Goal: Information Seeking & Learning: Learn about a topic

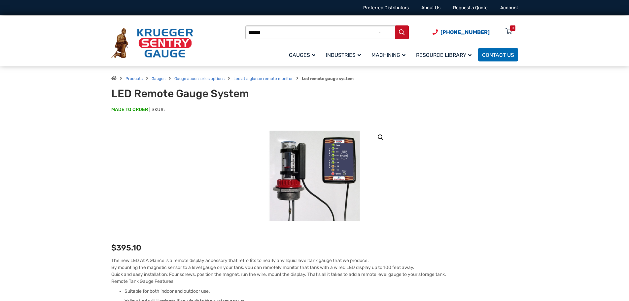
type input "*******"
click at [395, 25] on button "Search" at bounding box center [402, 32] width 14 height 14
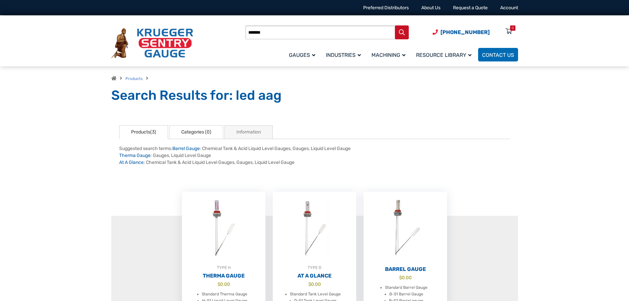
click at [207, 131] on link "Categories (0)" at bounding box center [196, 132] width 54 height 14
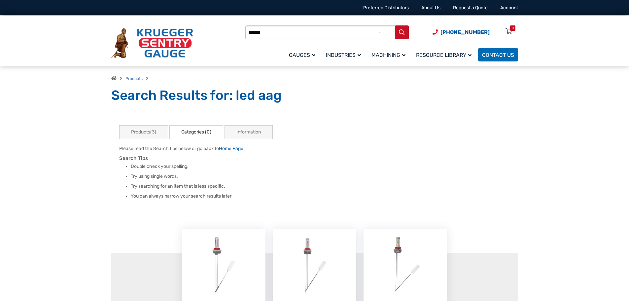
click at [255, 33] on input "*******" at bounding box center [326, 32] width 163 height 14
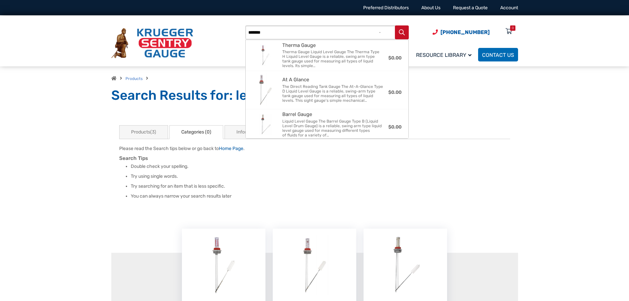
type input "*******"
click at [395, 25] on button "Search" at bounding box center [402, 32] width 14 height 14
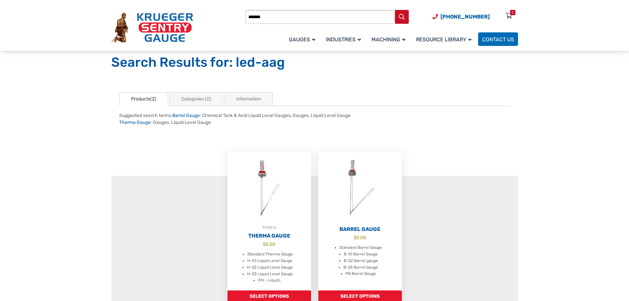
scroll to position [99, 0]
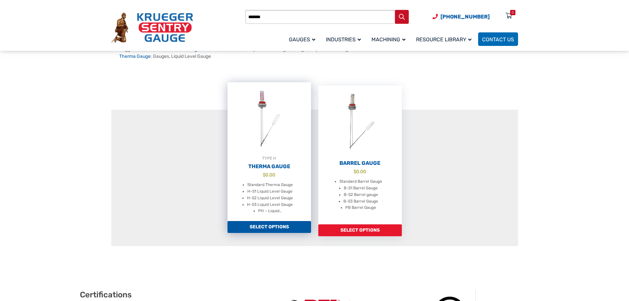
click at [277, 225] on link "Select options" at bounding box center [269, 227] width 84 height 12
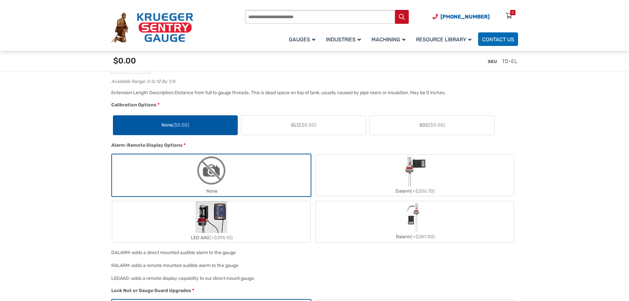
scroll to position [561, 0]
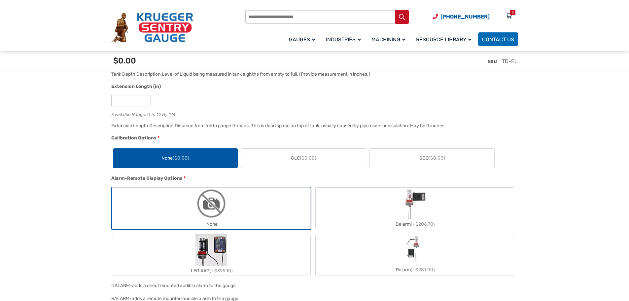
click at [225, 256] on img "LED AAG" at bounding box center [211, 250] width 32 height 32
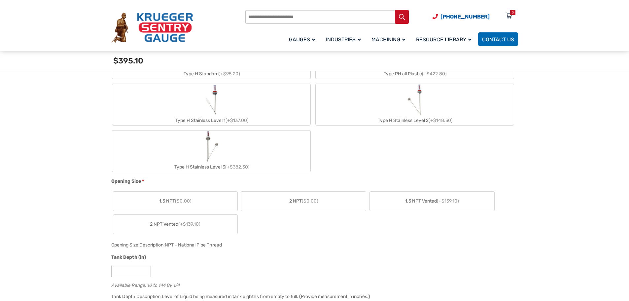
scroll to position [273, 0]
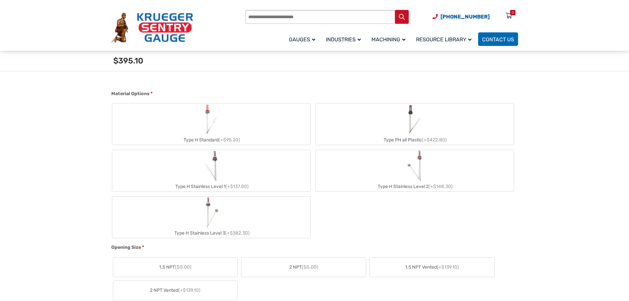
click at [217, 136] on div "Type H Standard (+$95.20)" at bounding box center [211, 140] width 198 height 10
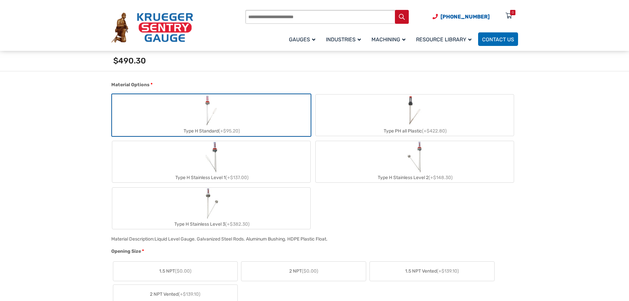
click at [216, 129] on div "Type H Standard (+$95.20)" at bounding box center [211, 131] width 198 height 10
click at [212, 131] on div "Type H Standard (+$95.20)" at bounding box center [211, 131] width 198 height 10
click at [204, 107] on img "Type H Standard" at bounding box center [211, 110] width 18 height 32
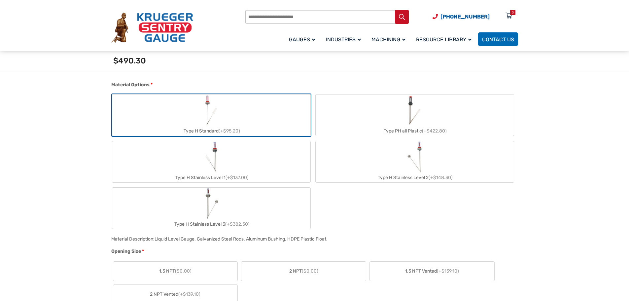
click at [204, 107] on img "Type H Standard" at bounding box center [211, 110] width 18 height 32
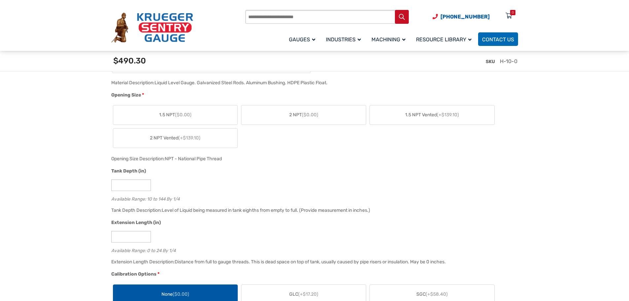
scroll to position [240, 0]
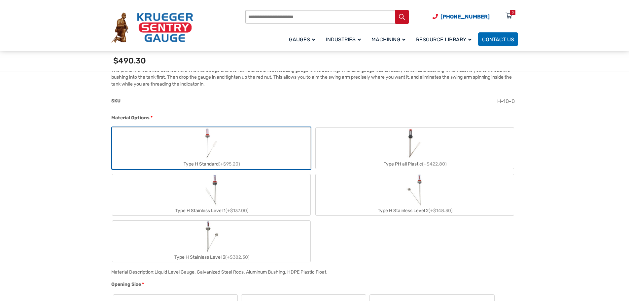
click at [221, 159] on div "Type H Standard (+$95.20)" at bounding box center [211, 164] width 198 height 10
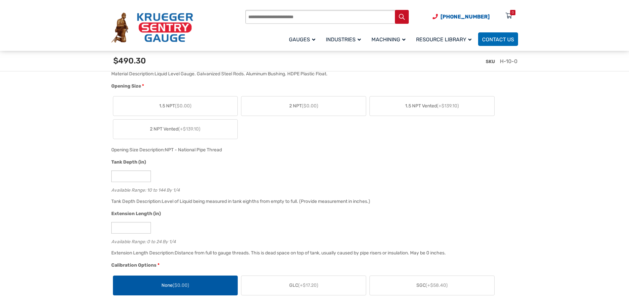
scroll to position [480, 0]
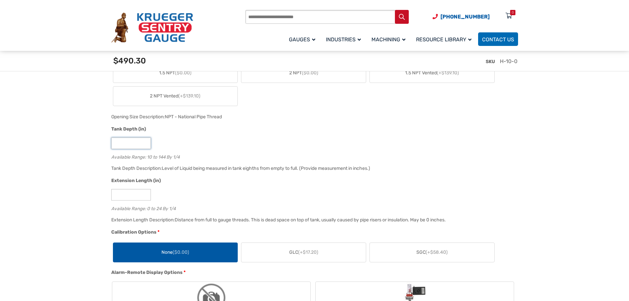
click at [131, 138] on input "**" at bounding box center [131, 143] width 40 height 12
click at [121, 147] on input "**" at bounding box center [131, 143] width 40 height 12
type input "*"
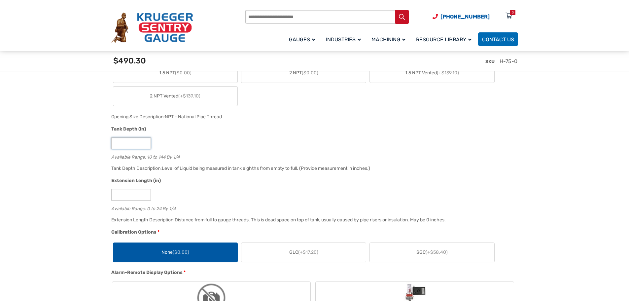
type input "**"
click at [222, 142] on div "**" at bounding box center [312, 143] width 403 height 12
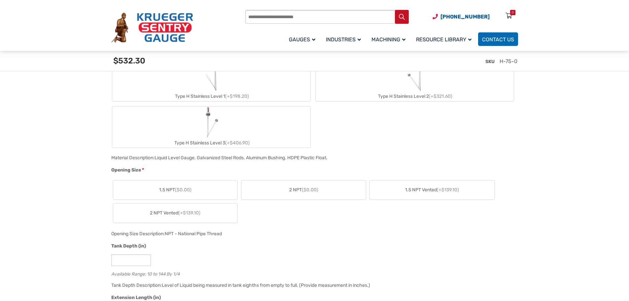
scroll to position [429, 0]
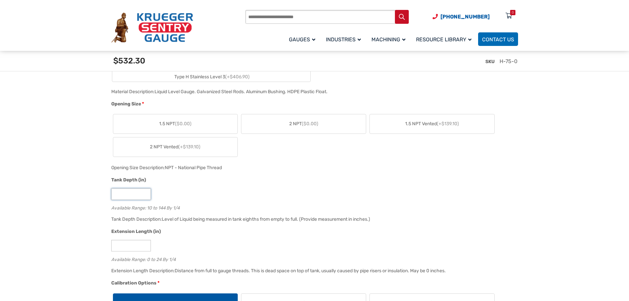
click at [130, 196] on input "**" at bounding box center [131, 194] width 40 height 12
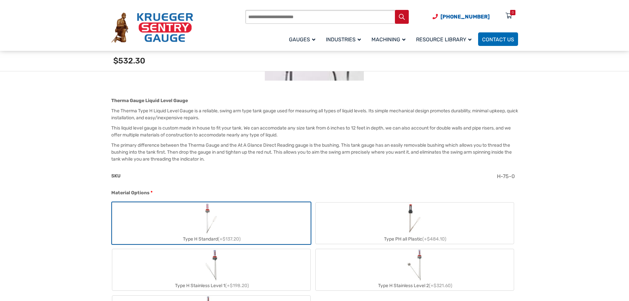
scroll to position [0, 0]
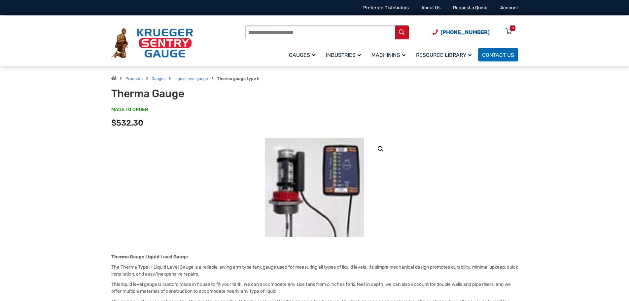
click at [342, 184] on img at bounding box center [314, 187] width 99 height 99
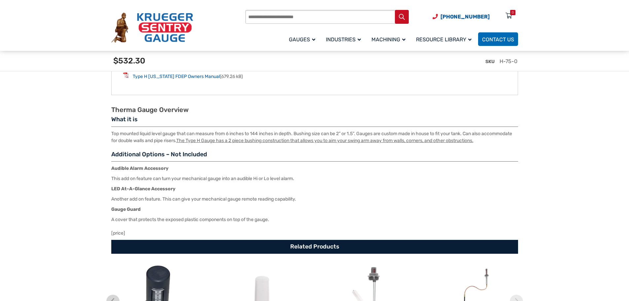
scroll to position [1032, 0]
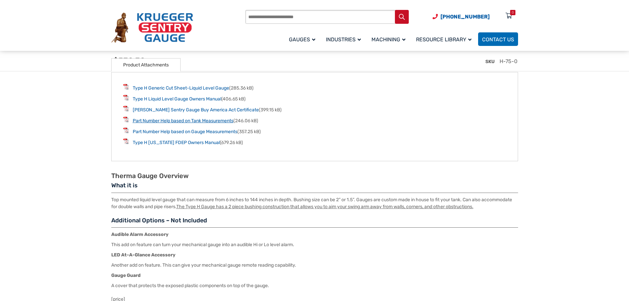
click at [202, 123] on link "Part Number Help based on Tank Measurements" at bounding box center [183, 121] width 101 height 6
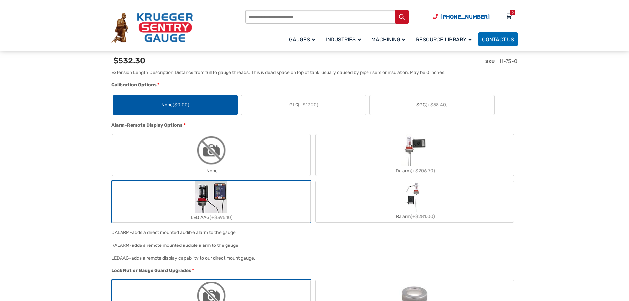
scroll to position [396, 0]
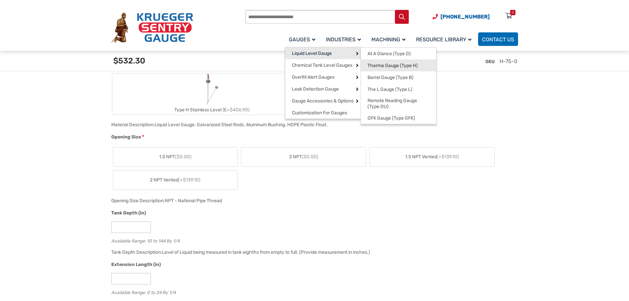
click at [393, 67] on span "Therma Gauge (Type H)" at bounding box center [392, 66] width 50 height 6
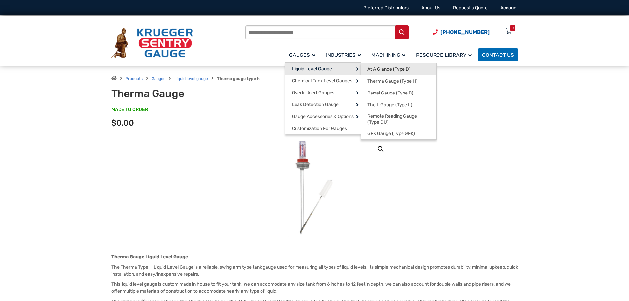
click at [392, 71] on span "At A Glance (Type D)" at bounding box center [388, 69] width 43 height 6
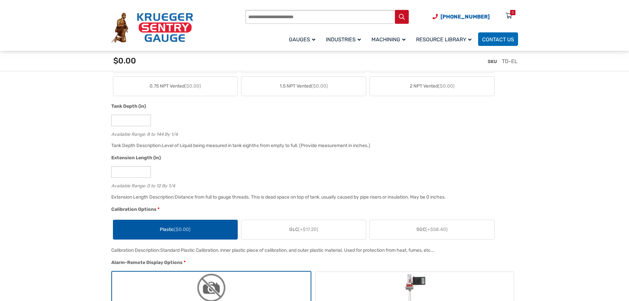
scroll to position [429, 0]
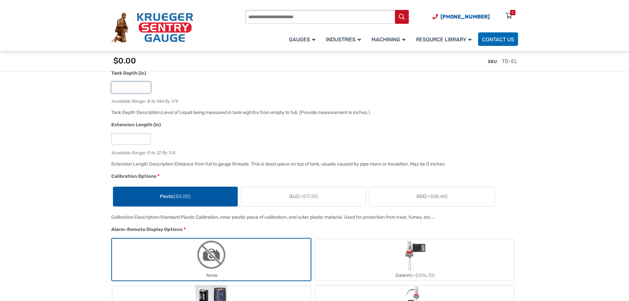
click at [129, 87] on input "*" at bounding box center [131, 88] width 40 height 12
drag, startPoint x: 122, startPoint y: 86, endPoint x: 74, endPoint y: 88, distance: 48.9
type input "**"
click at [318, 135] on div "*" at bounding box center [312, 139] width 403 height 12
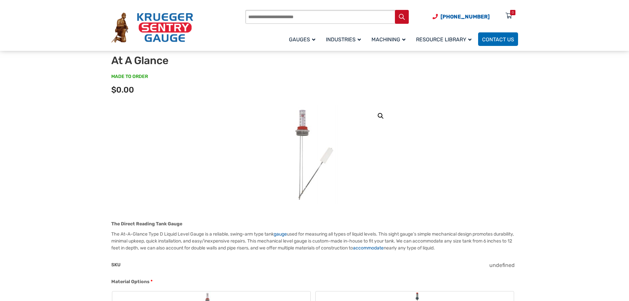
scroll to position [0, 0]
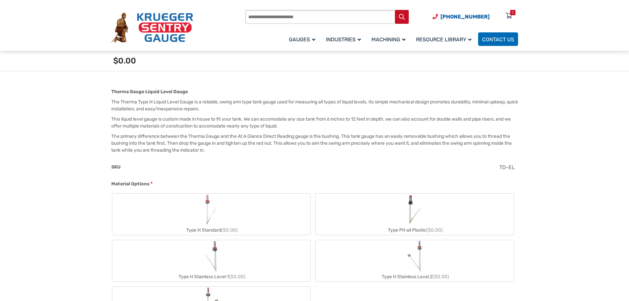
scroll to position [141, 0]
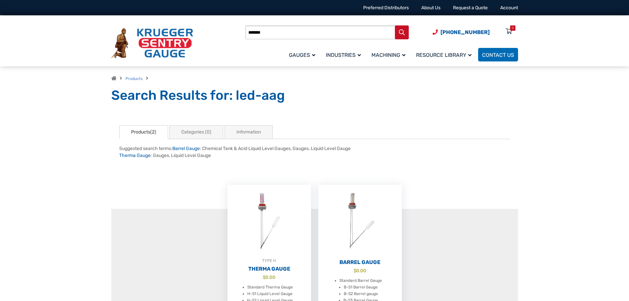
scroll to position [99, 0]
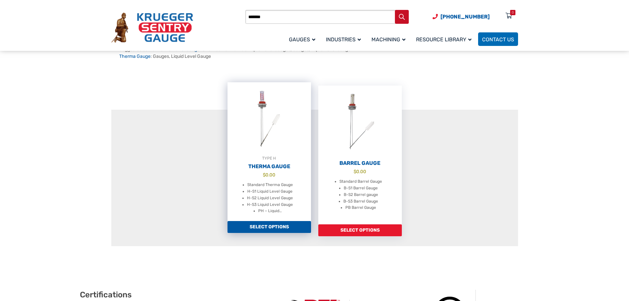
click at [275, 194] on li "H-S1 Liquid Level Gauge" at bounding box center [269, 191] width 45 height 7
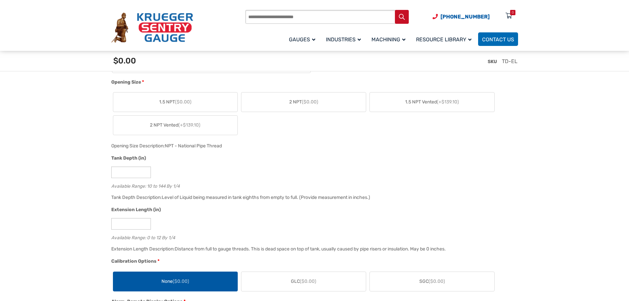
scroll to position [636, 0]
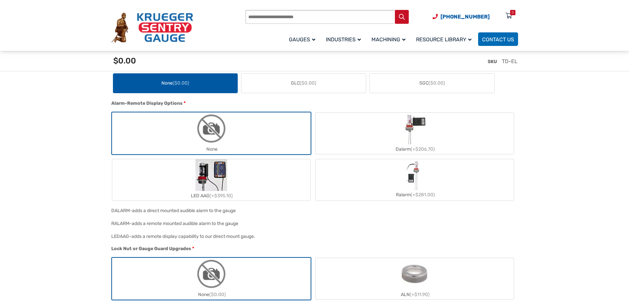
click at [218, 185] on img "LED AAG" at bounding box center [211, 175] width 32 height 32
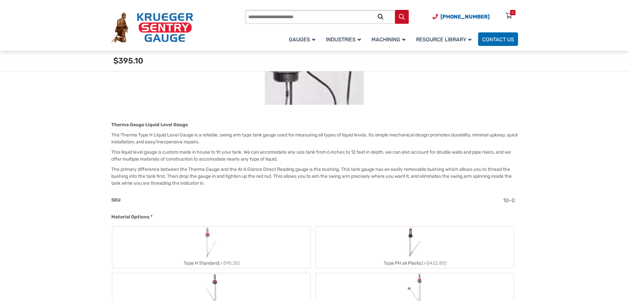
scroll to position [240, 0]
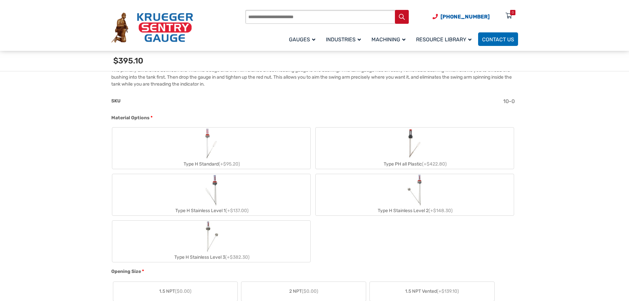
click at [210, 153] on img "Type H Standard" at bounding box center [211, 143] width 18 height 32
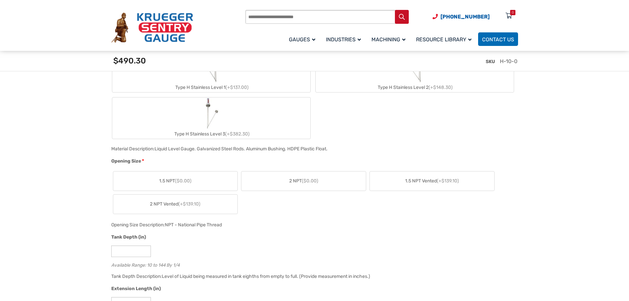
scroll to position [438, 0]
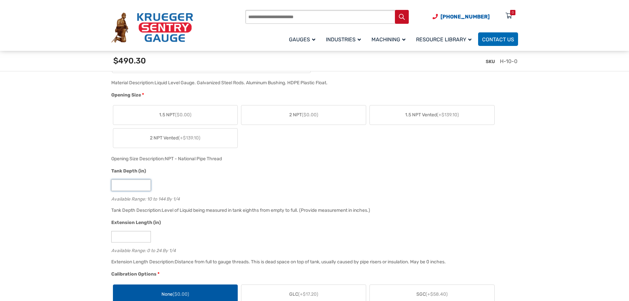
click at [125, 184] on input "**" at bounding box center [131, 185] width 40 height 12
type input "*"
type input "**"
click at [235, 194] on div "Tank Depth (in) ** Available Range: 10 to 144 By 1/4" at bounding box center [313, 186] width 407 height 39
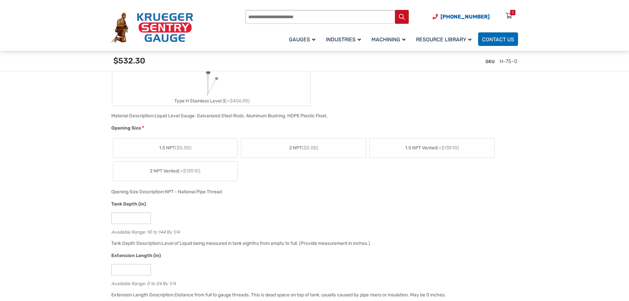
scroll to position [339, 0]
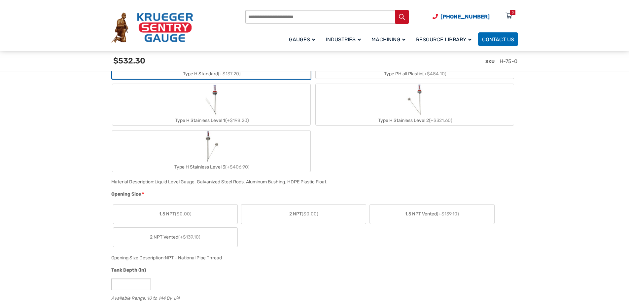
click at [308, 212] on span "($0.00)" at bounding box center [310, 214] width 17 height 6
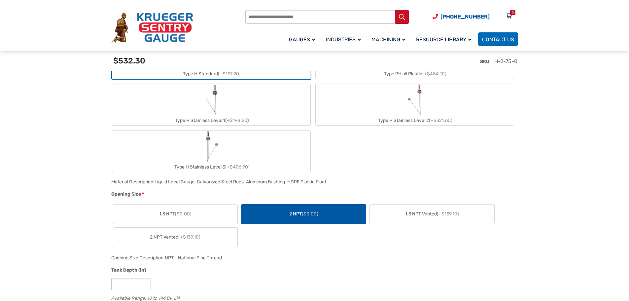
click at [341, 244] on div "1.5 NPT ($0.00) 2 NPT ($0.00) 1.5 NPT Vented (+$139.10) 2 NPT Vented (+$139.10)" at bounding box center [312, 225] width 403 height 46
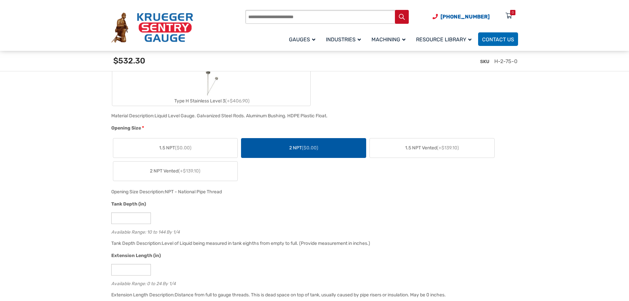
scroll to position [372, 0]
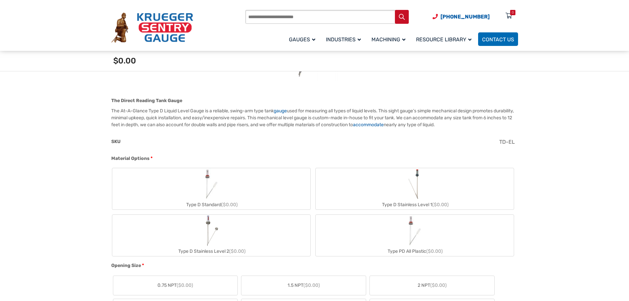
scroll to position [198, 0]
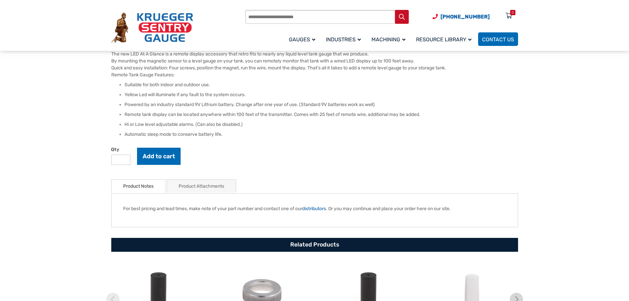
scroll to position [239, 0]
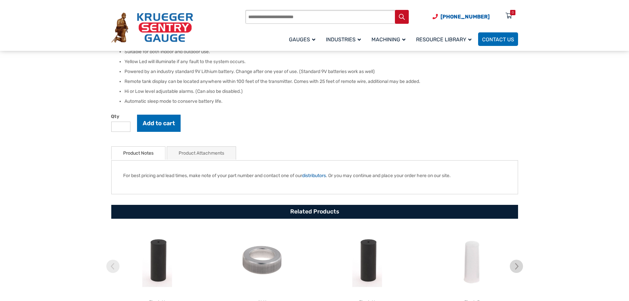
click at [188, 152] on link "Product Attachments" at bounding box center [202, 153] width 46 height 13
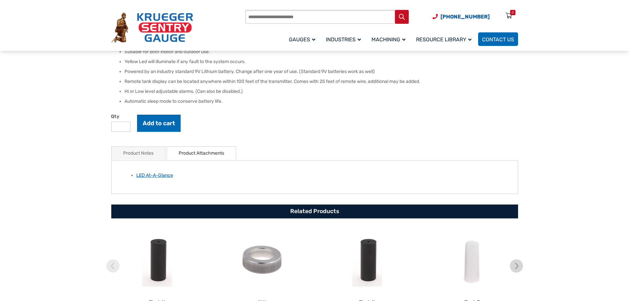
click at [163, 173] on link "LED At-A-Glance" at bounding box center [154, 175] width 37 height 6
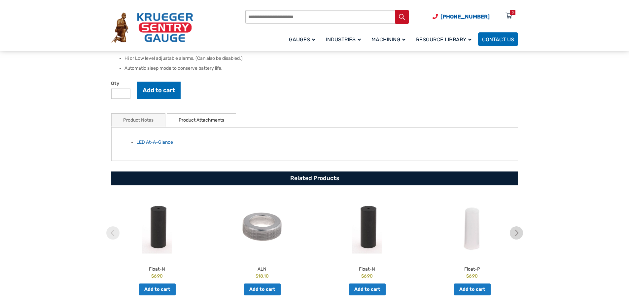
scroll to position [305, 0]
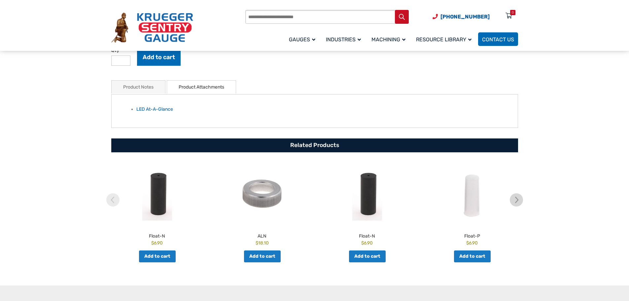
click at [147, 89] on link "Product Notes" at bounding box center [138, 87] width 30 height 13
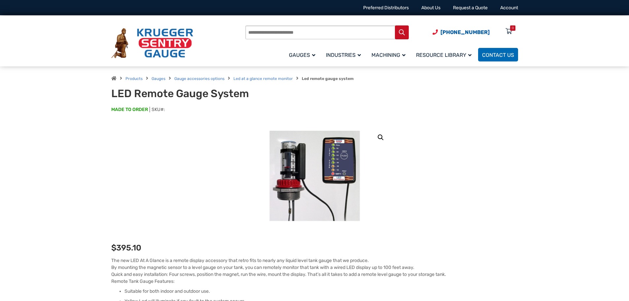
scroll to position [66, 0]
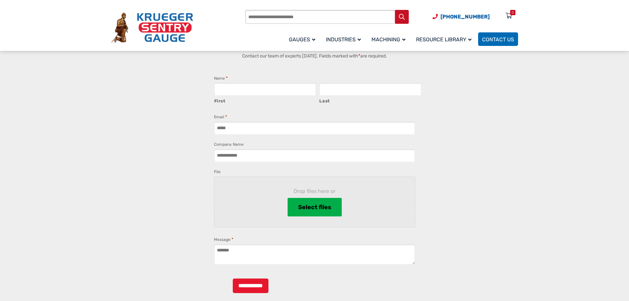
scroll to position [264, 0]
